Goal: Information Seeking & Learning: Find specific fact

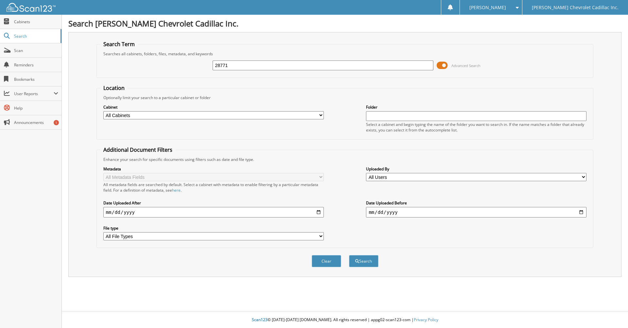
type input "28771"
click at [349, 255] on button "Search" at bounding box center [363, 261] width 29 height 12
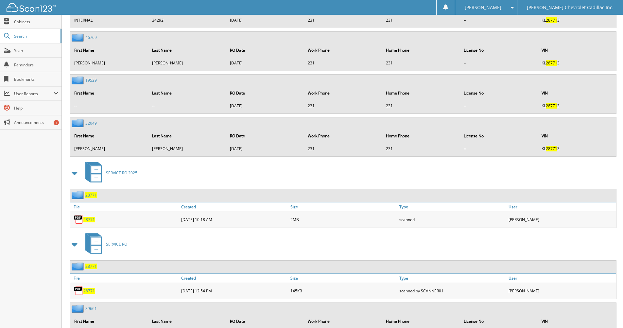
scroll to position [392, 0]
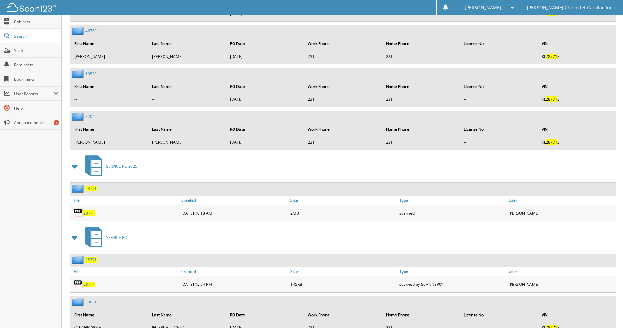
click at [89, 211] on span "28771" at bounding box center [88, 213] width 11 height 6
